Goal: Task Accomplishment & Management: Manage account settings

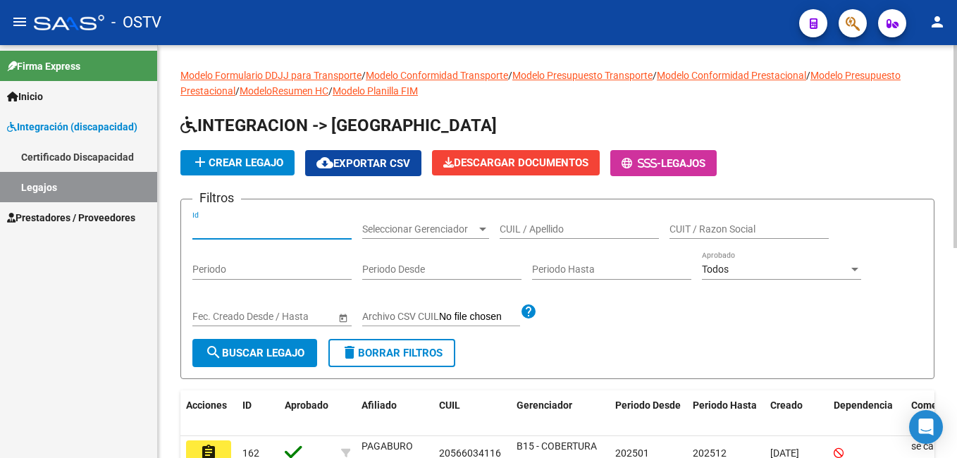
click at [234, 228] on input "Id" at bounding box center [271, 229] width 159 height 12
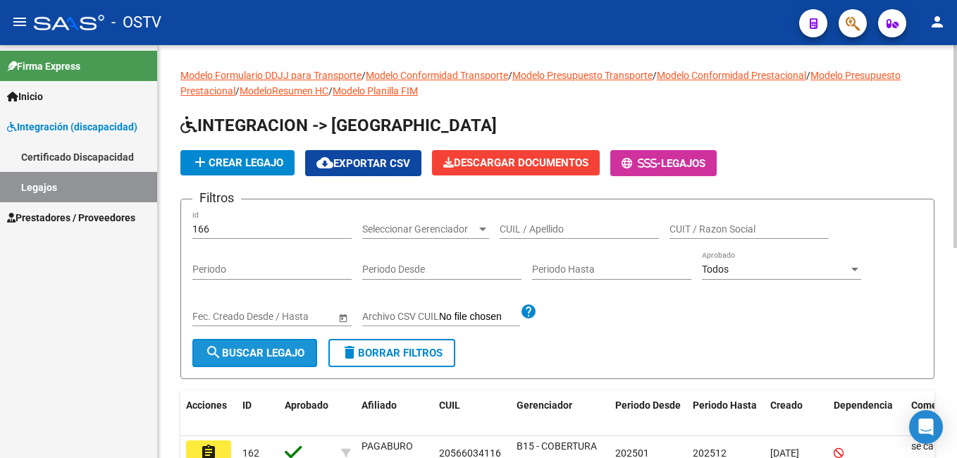
click at [269, 349] on span "search Buscar Legajo" at bounding box center [254, 353] width 99 height 13
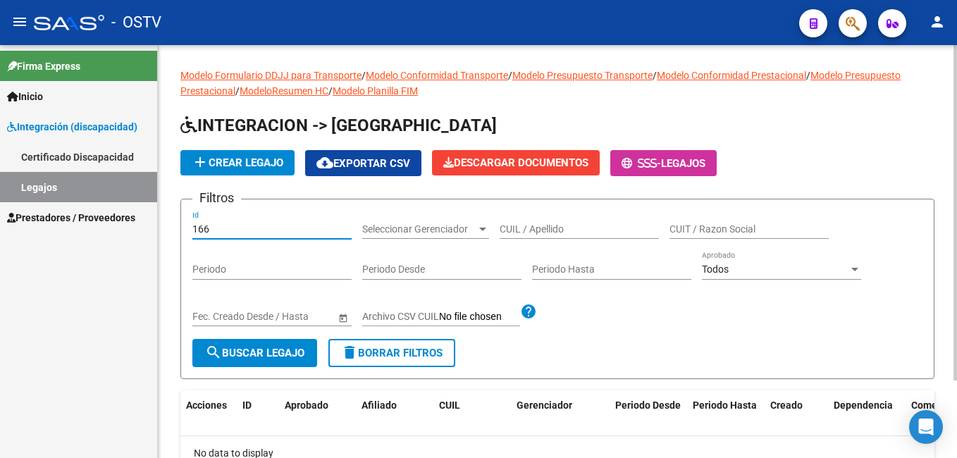
click at [258, 233] on input "166" at bounding box center [271, 229] width 159 height 12
type input "162"
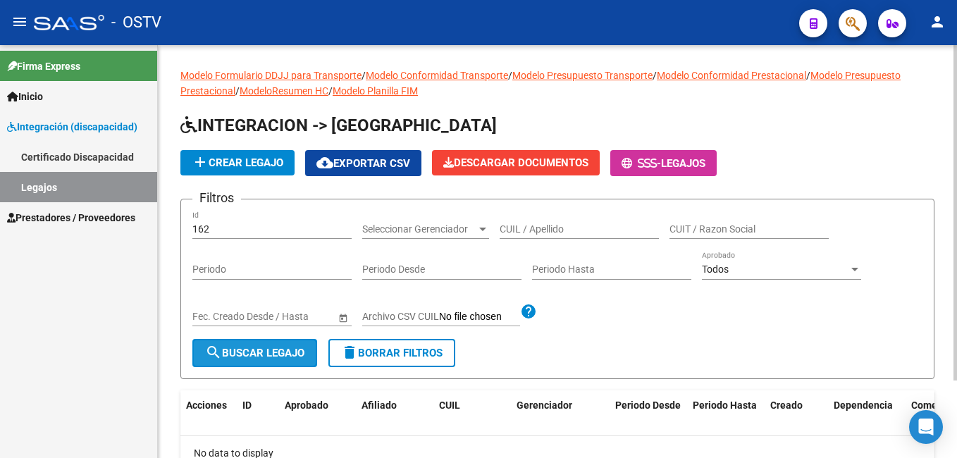
click at [220, 358] on mat-icon "search" at bounding box center [213, 352] width 17 height 17
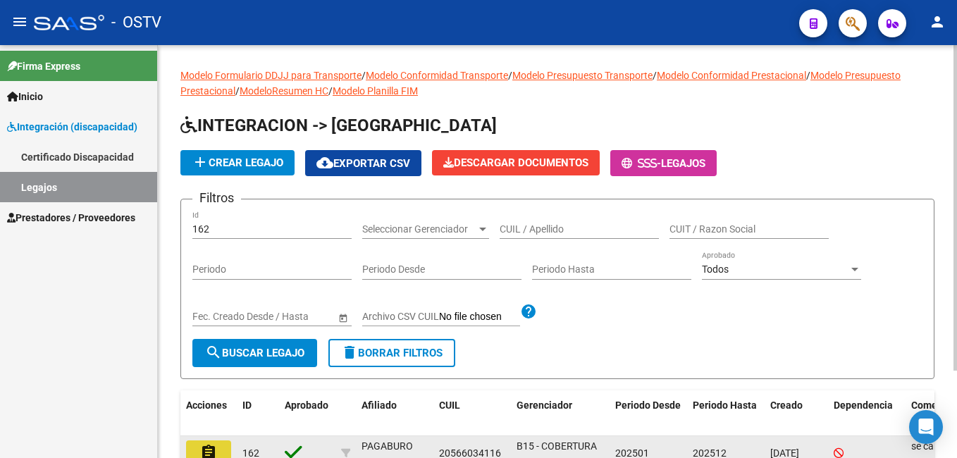
click at [228, 447] on button "assignment" at bounding box center [208, 453] width 45 height 25
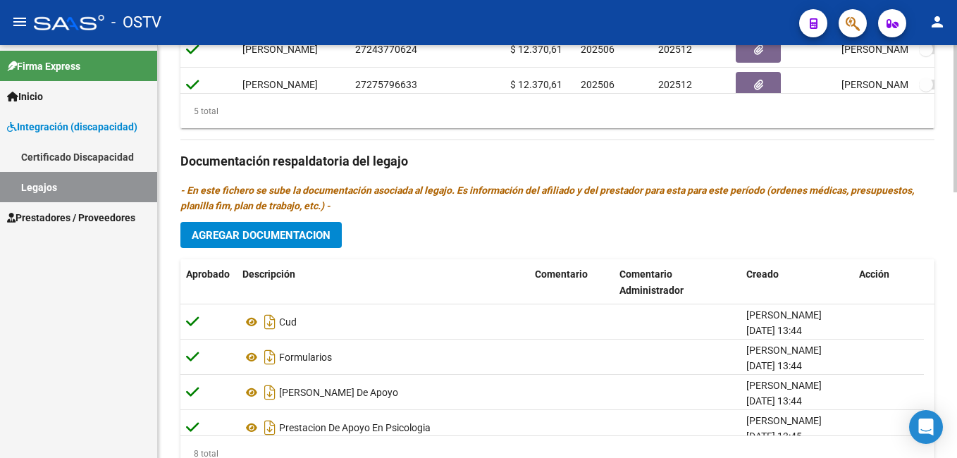
scroll to position [747, 0]
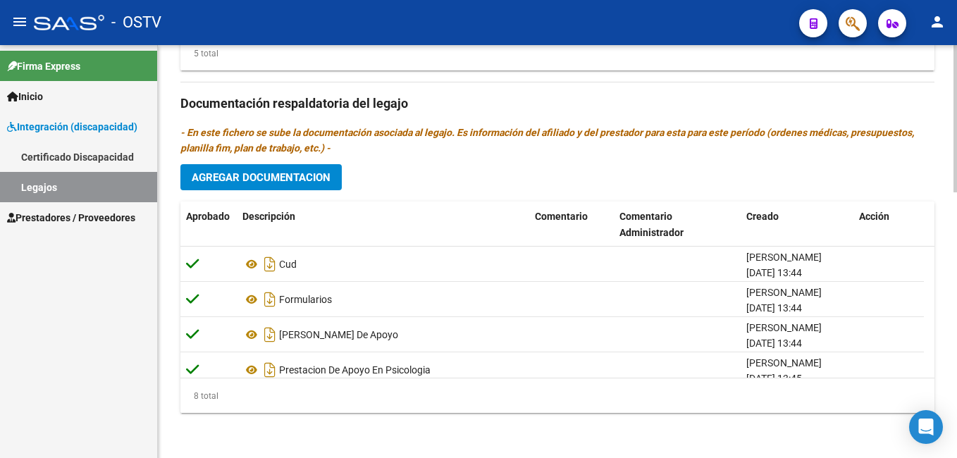
click at [907, 458] on html "menu - OSTV person Firma Express Inicio Instructivos Contacto OS Integración (d…" at bounding box center [478, 229] width 957 height 458
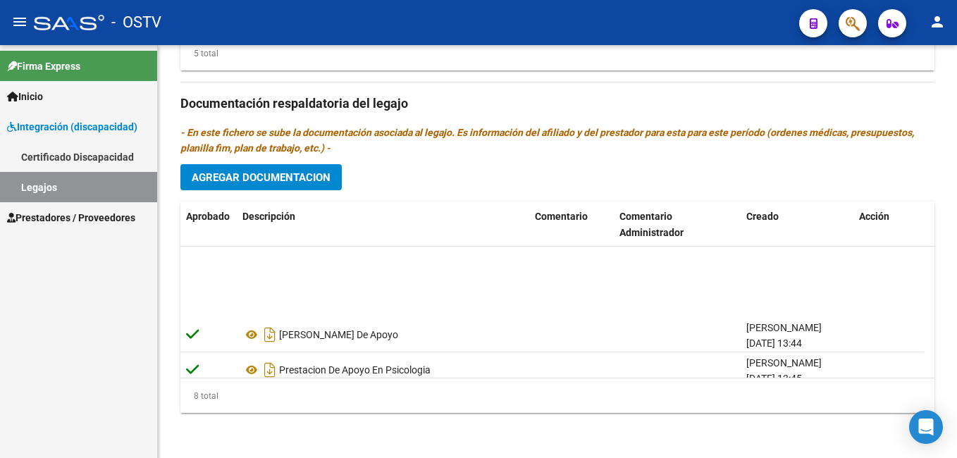
scroll to position [156, 0]
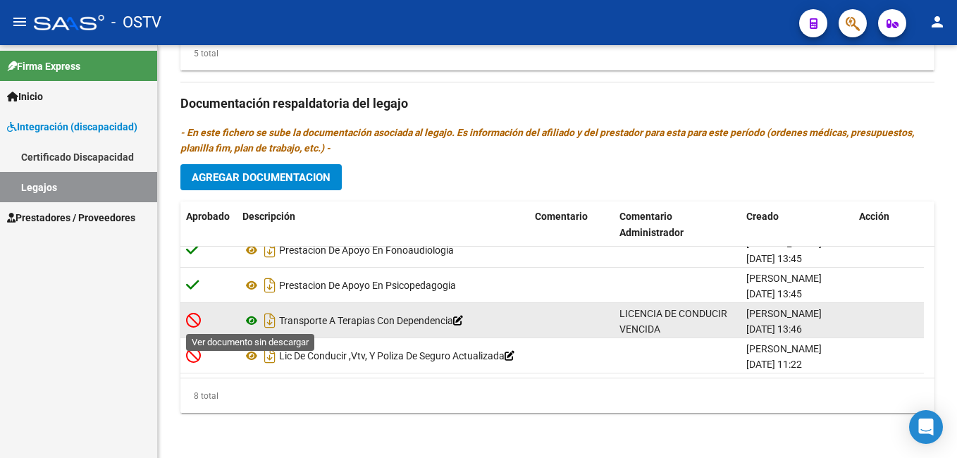
click at [252, 320] on icon at bounding box center [252, 320] width 18 height 17
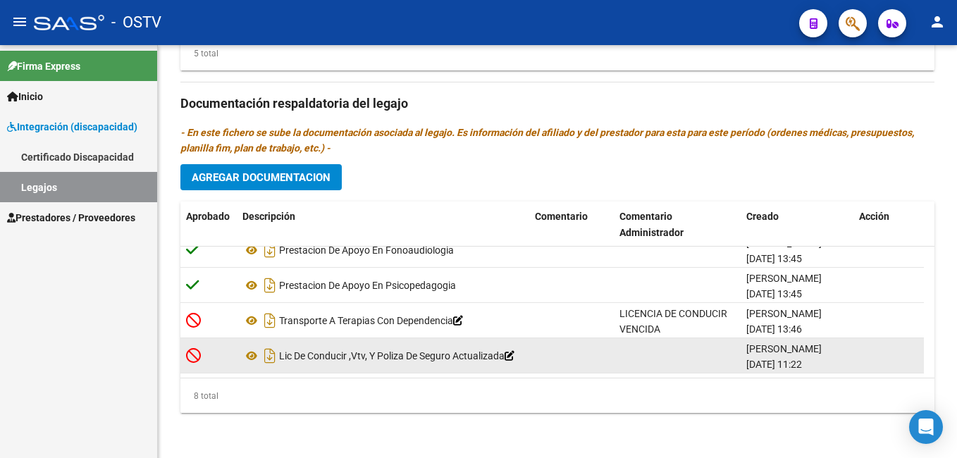
click at [195, 353] on icon at bounding box center [193, 356] width 15 height 16
click at [195, 352] on icon at bounding box center [193, 356] width 15 height 16
click at [254, 355] on icon at bounding box center [252, 356] width 18 height 17
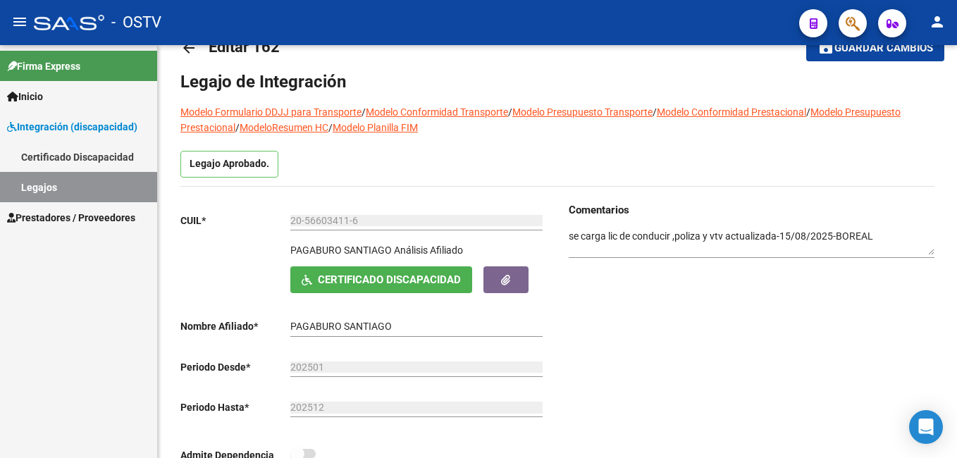
scroll to position [0, 0]
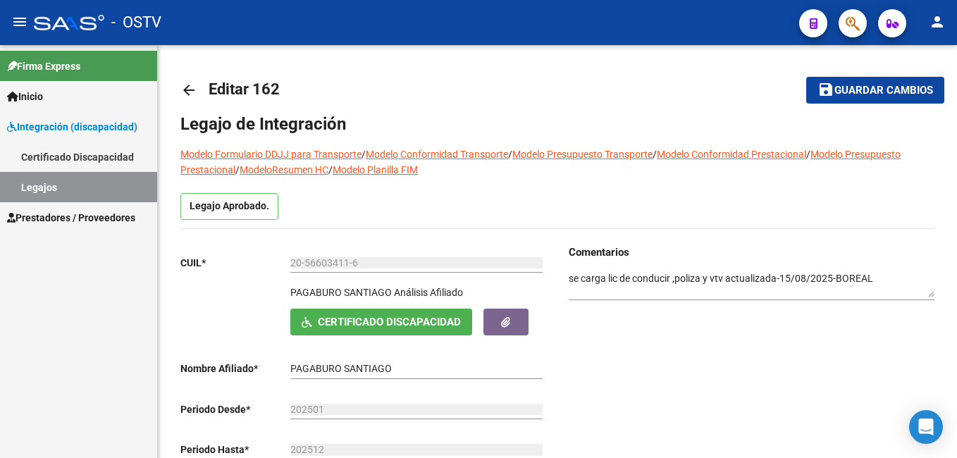
click at [950, 0] on html "menu - OSTV person Firma Express Inicio Instructivos Contacto OS Integración (d…" at bounding box center [478, 229] width 957 height 458
click at [881, 85] on span "Guardar cambios" at bounding box center [884, 91] width 99 height 13
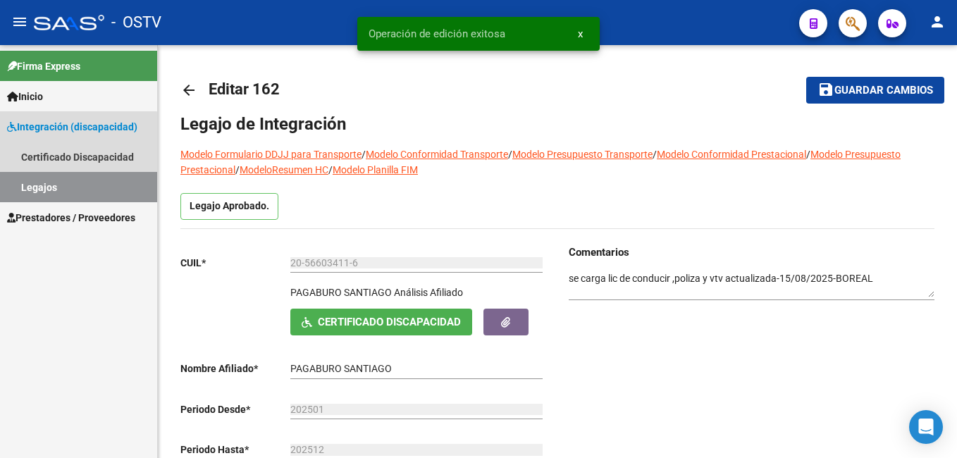
click at [66, 180] on link "Legajos" at bounding box center [78, 187] width 157 height 30
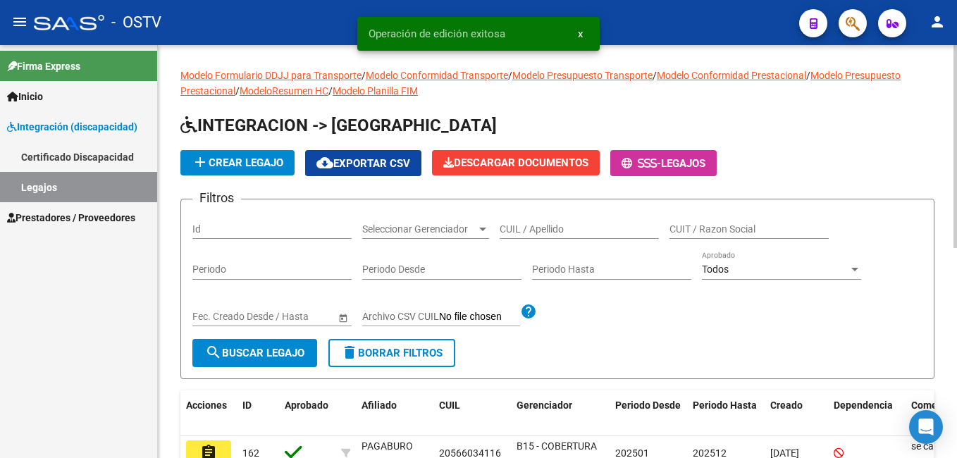
click at [534, 222] on div "CUIL / Apellido" at bounding box center [579, 225] width 159 height 28
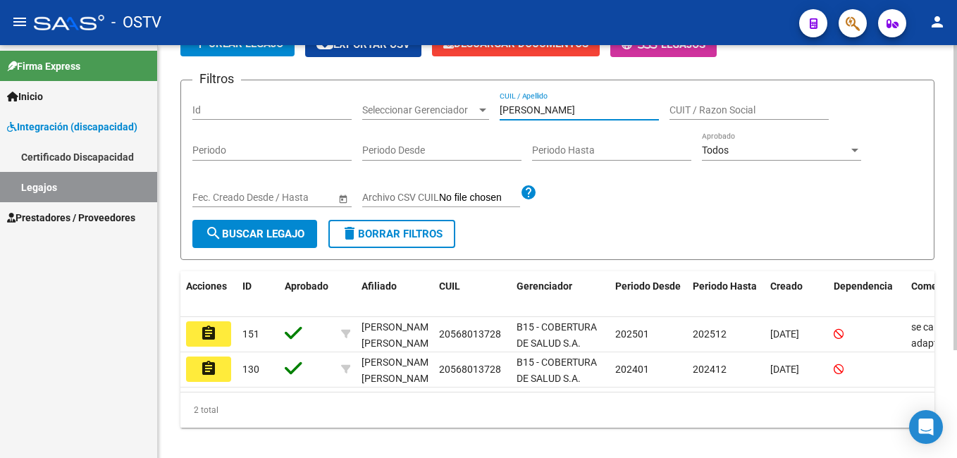
click at [957, 322] on html "menu - OSTV person Firma Express Inicio Instructivos Contacto OS Integración (d…" at bounding box center [478, 229] width 957 height 458
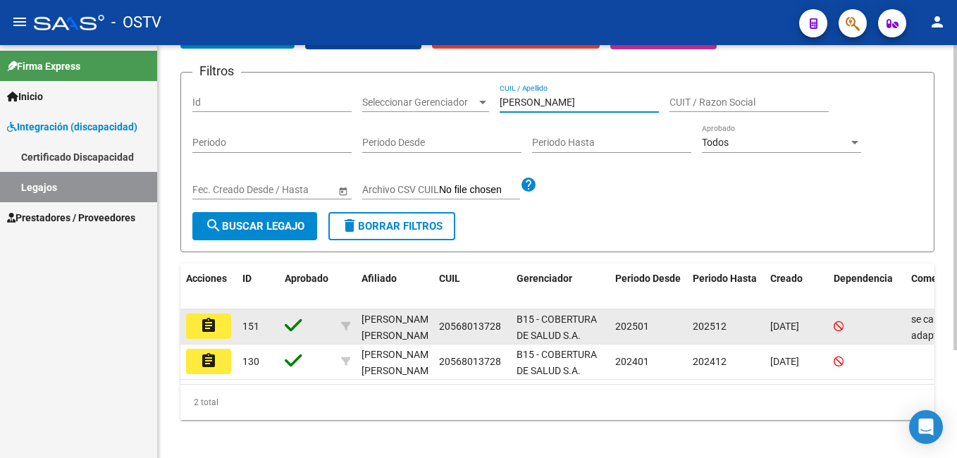
type input "TORRES GAEL"
click at [210, 325] on mat-icon "assignment" at bounding box center [208, 325] width 17 height 17
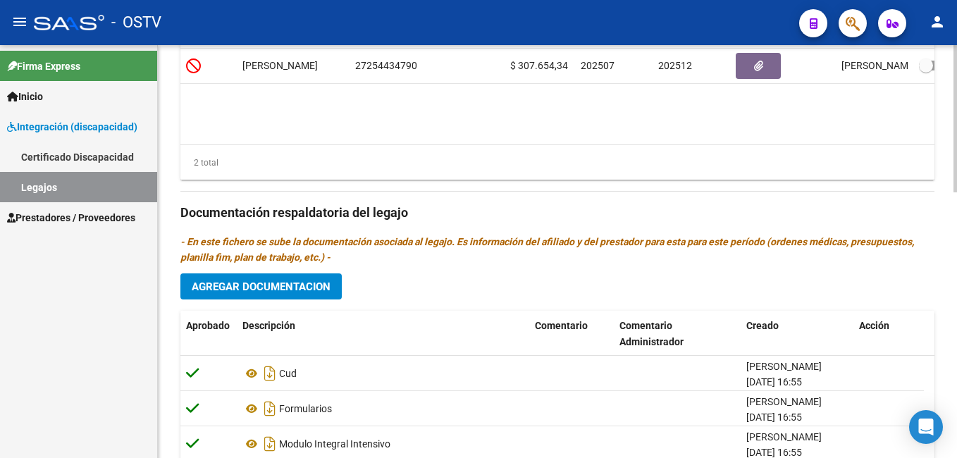
scroll to position [747, 0]
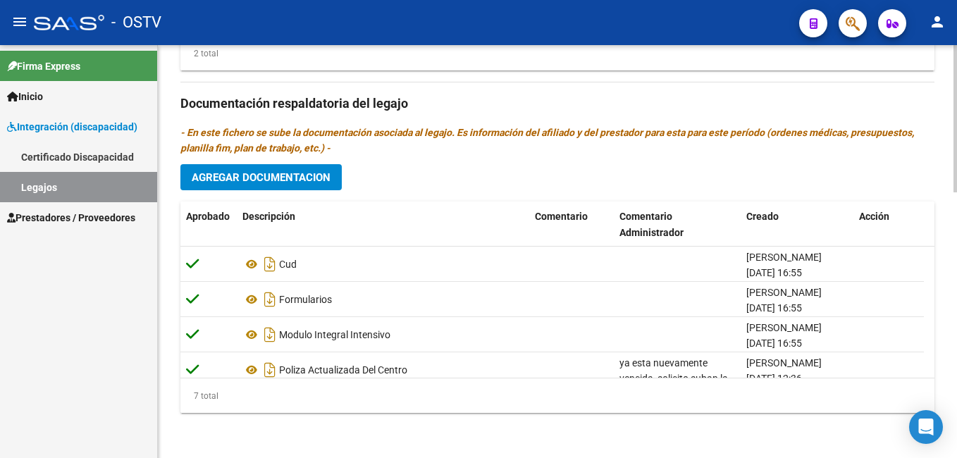
click at [957, 415] on html "menu - OSTV person Firma Express Inicio Instructivos Contacto OS Integración (d…" at bounding box center [478, 229] width 957 height 458
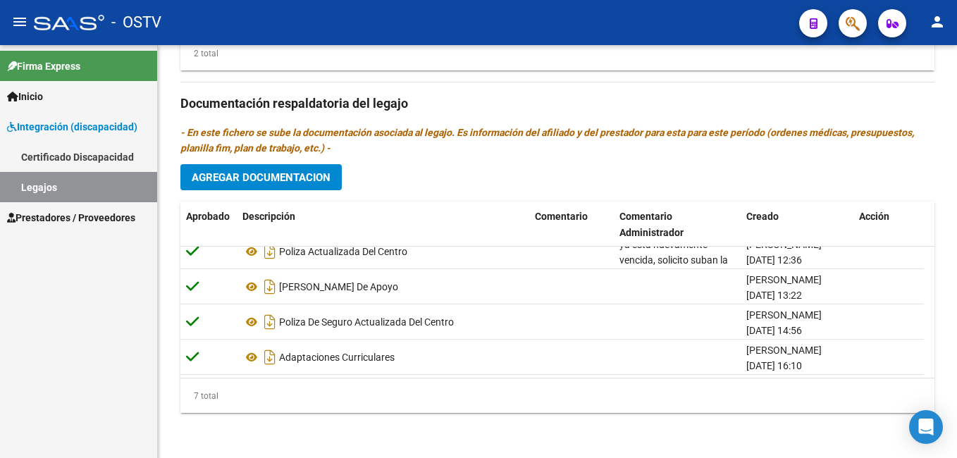
scroll to position [121, 0]
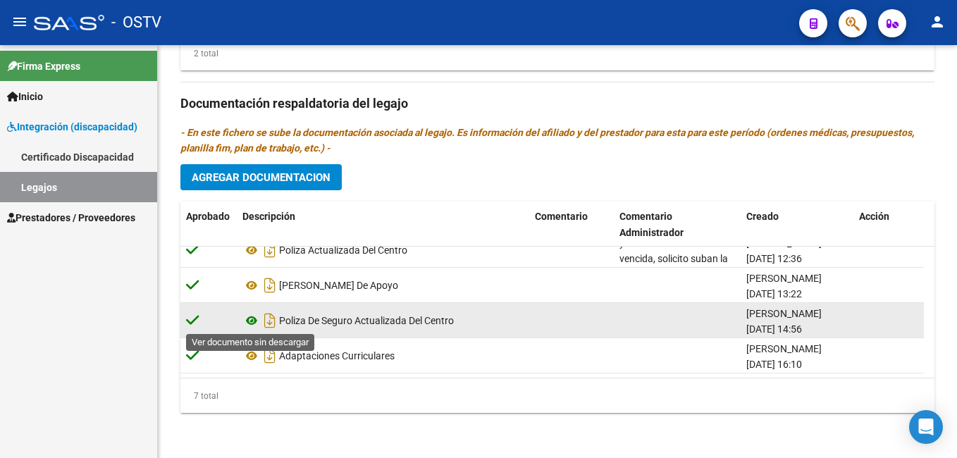
click at [253, 319] on icon at bounding box center [252, 320] width 18 height 17
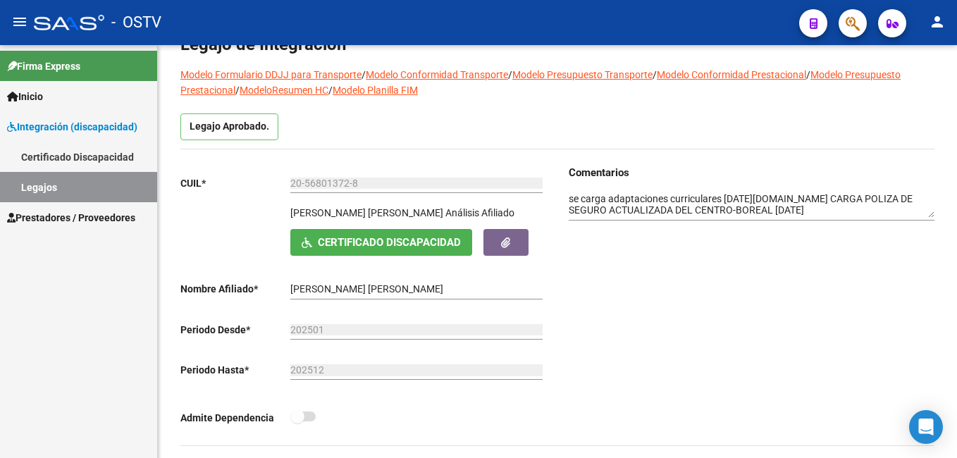
scroll to position [0, 0]
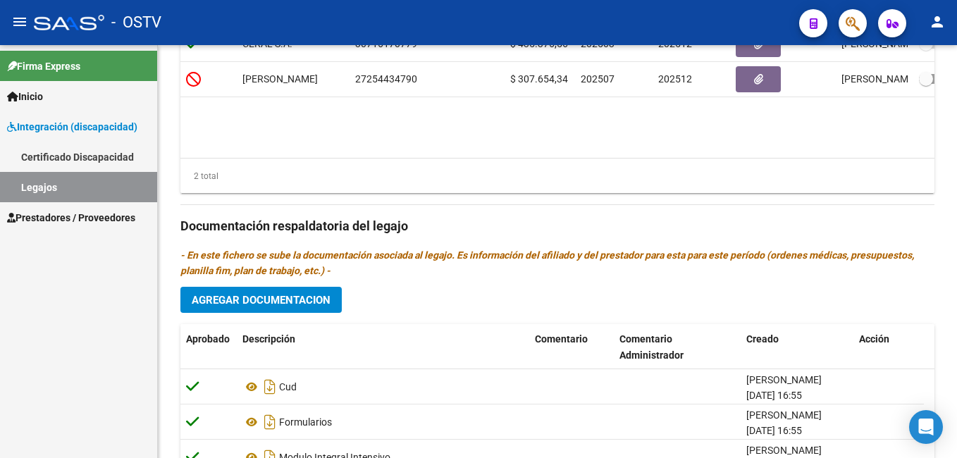
scroll to position [747, 0]
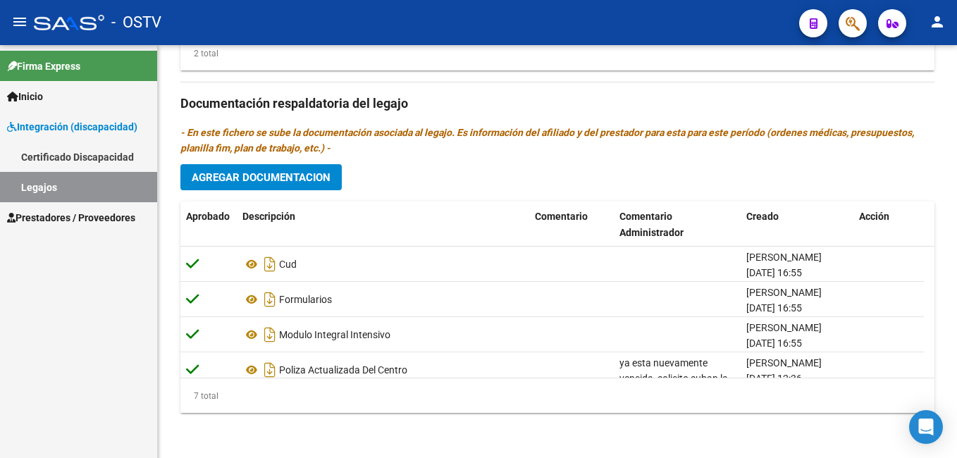
click at [957, 458] on html "menu - OSTV person Firma Express Inicio Instructivos Contacto OS Integración (d…" at bounding box center [478, 229] width 957 height 458
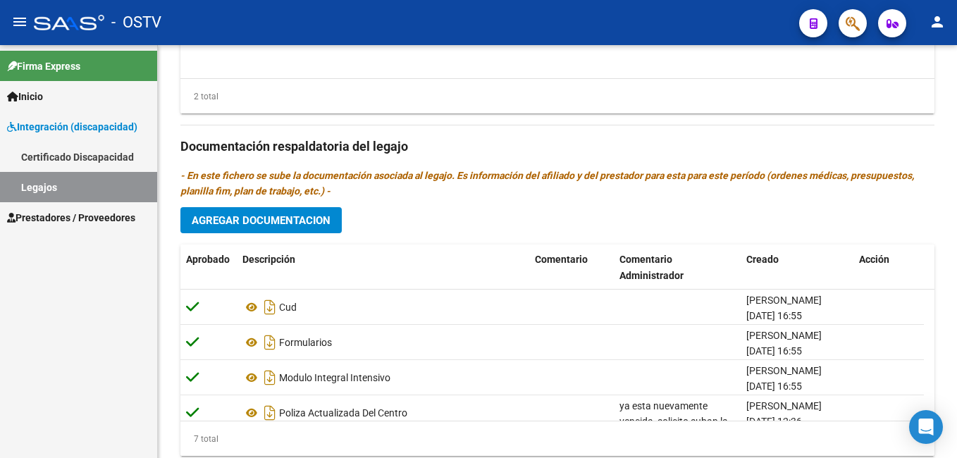
scroll to position [725, 0]
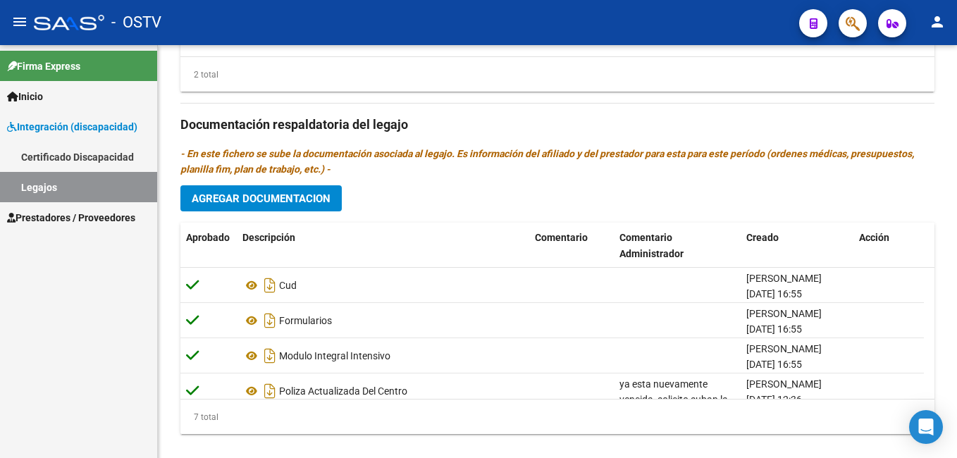
click at [957, 329] on html "menu - OSTV person Firma Express Inicio Instructivos Contacto OS Integración (d…" at bounding box center [478, 229] width 957 height 458
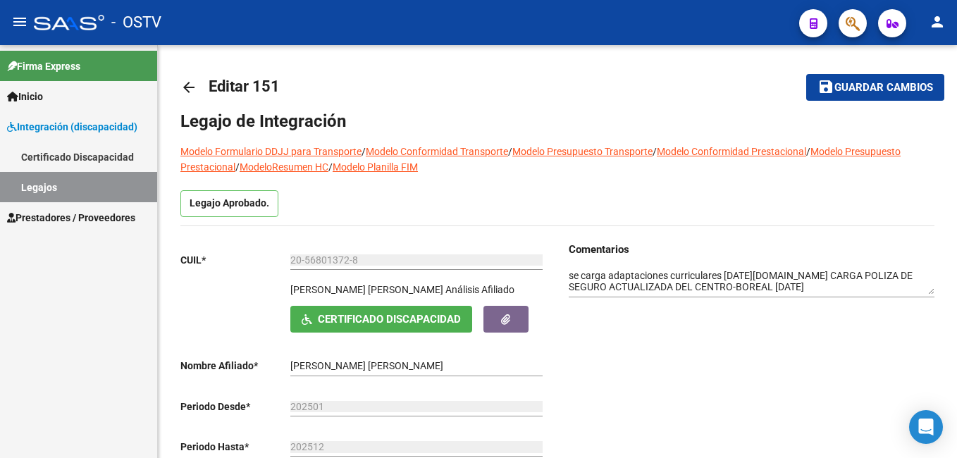
scroll to position [5, 0]
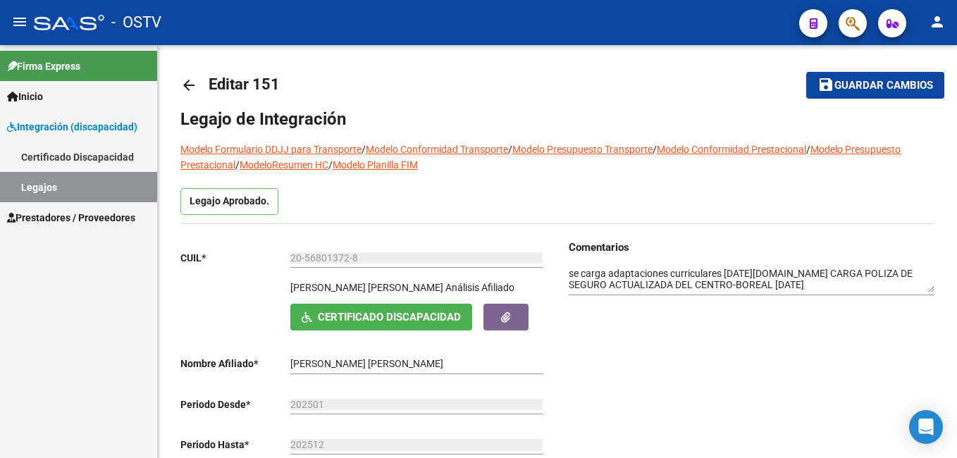
click at [854, 77] on button "save Guardar cambios" at bounding box center [876, 85] width 138 height 26
